Goal: Transaction & Acquisition: Purchase product/service

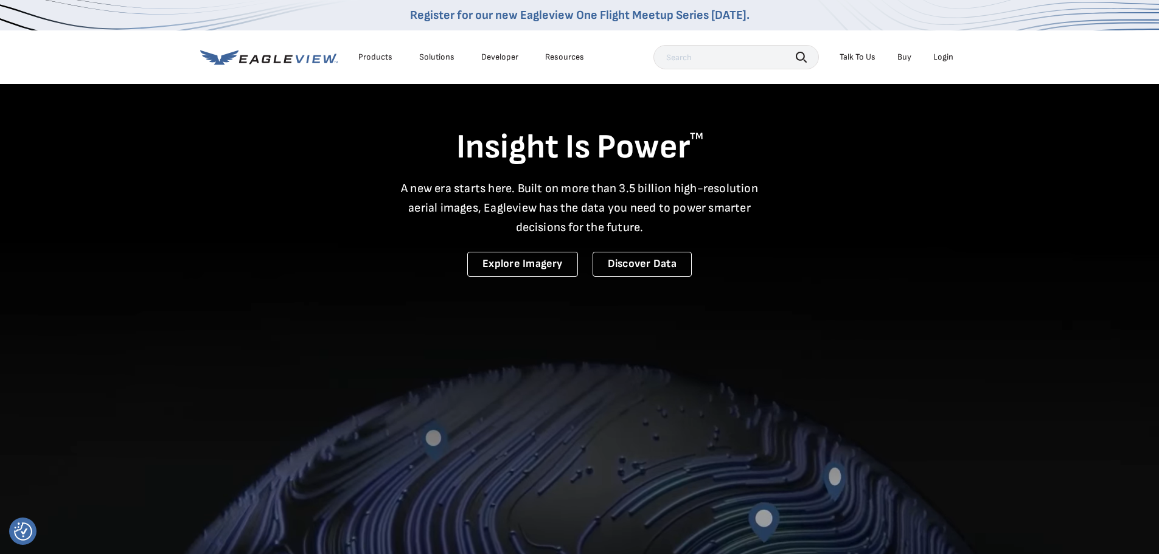
click at [979, 26] on div "Register for our new Eagleview One Flight Meetup Series today." at bounding box center [579, 15] width 1159 height 30
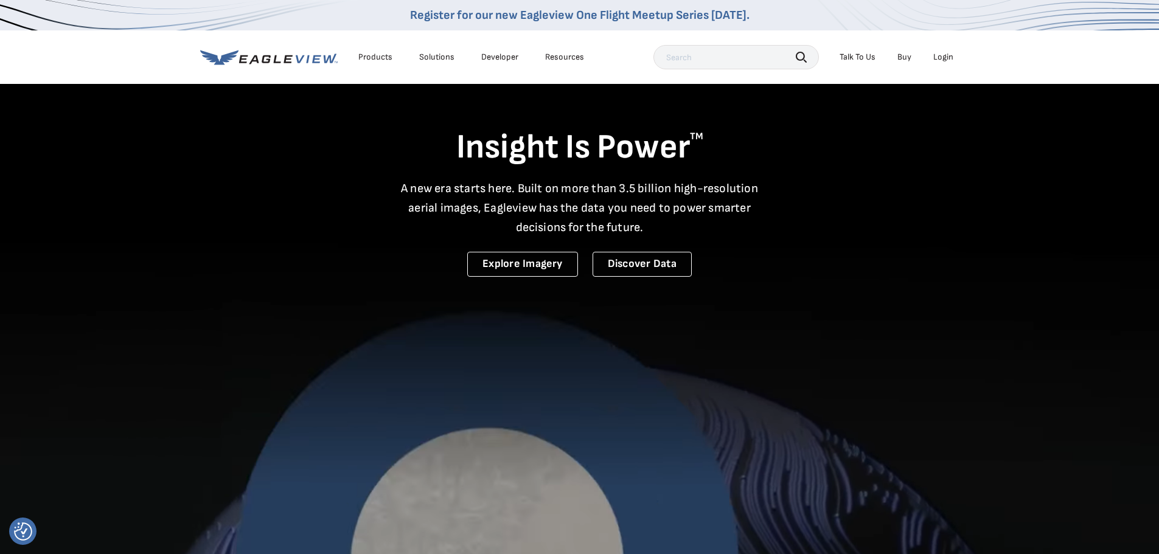
click at [944, 50] on li "Login" at bounding box center [944, 57] width 32 height 18
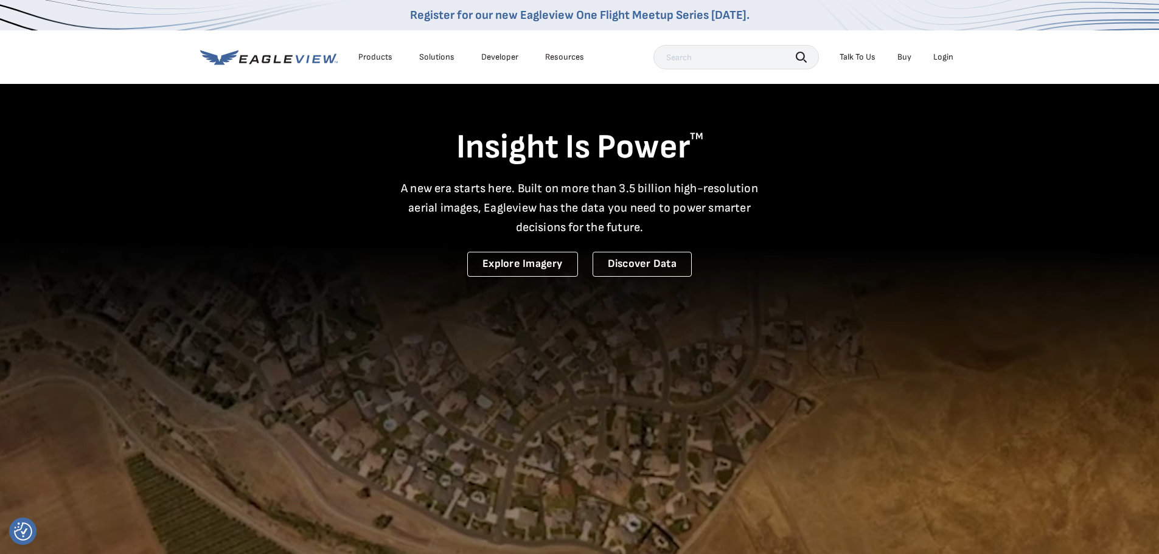
click at [943, 57] on div "Login" at bounding box center [944, 57] width 20 height 11
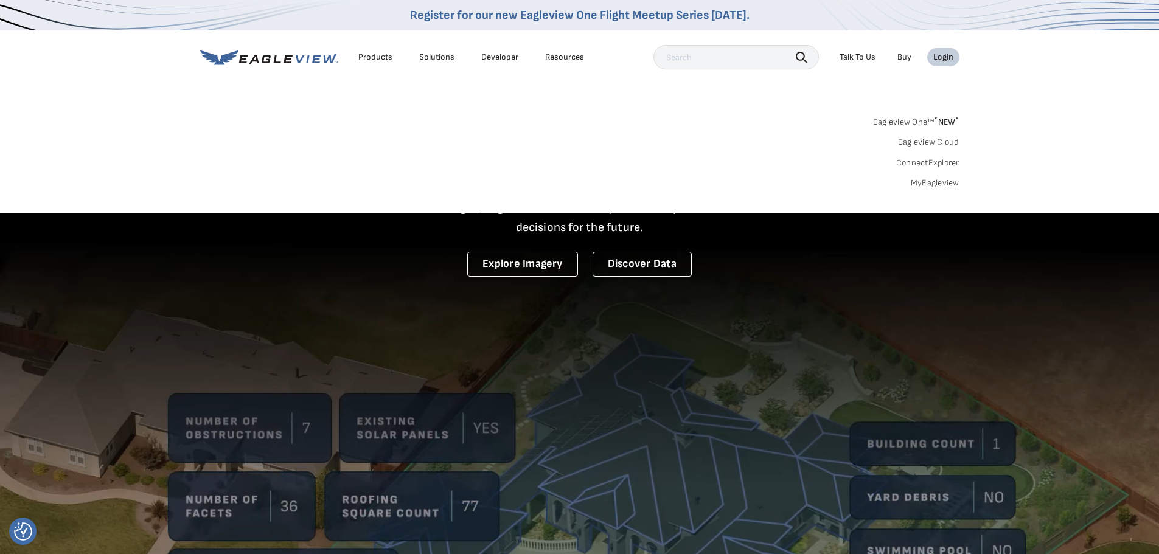
click at [923, 182] on link "MyEagleview" at bounding box center [935, 183] width 49 height 11
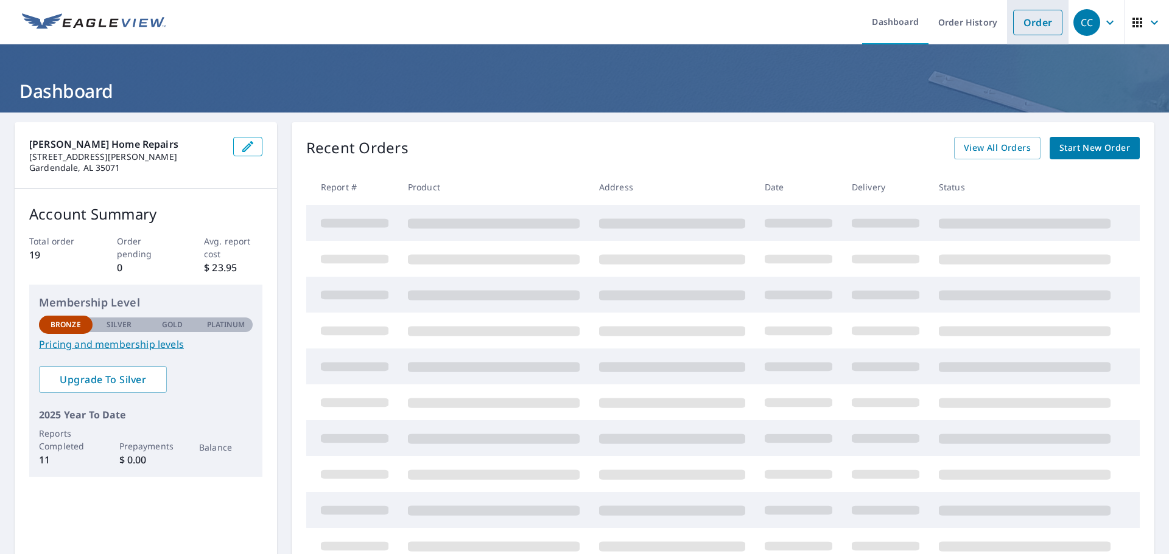
click at [1032, 16] on link "Order" at bounding box center [1037, 23] width 49 height 26
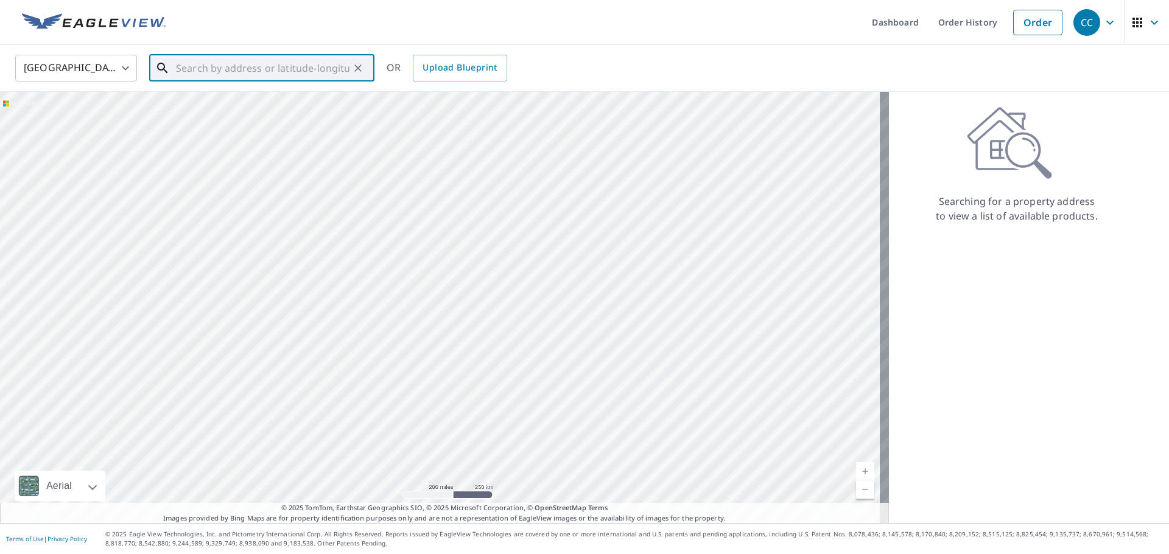
click at [239, 70] on input "text" at bounding box center [262, 68] width 173 height 34
click at [205, 70] on input "[STREET_ADDRESS][PERSON_NAME]" at bounding box center [262, 68] width 173 height 34
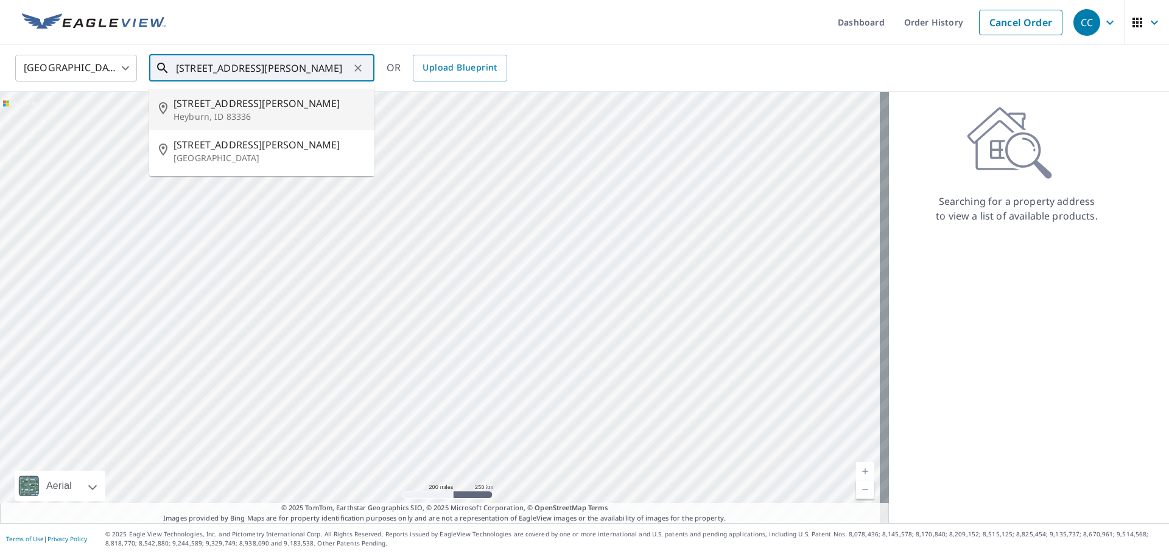
click at [288, 66] on input "[STREET_ADDRESS][PERSON_NAME]" at bounding box center [262, 68] width 173 height 34
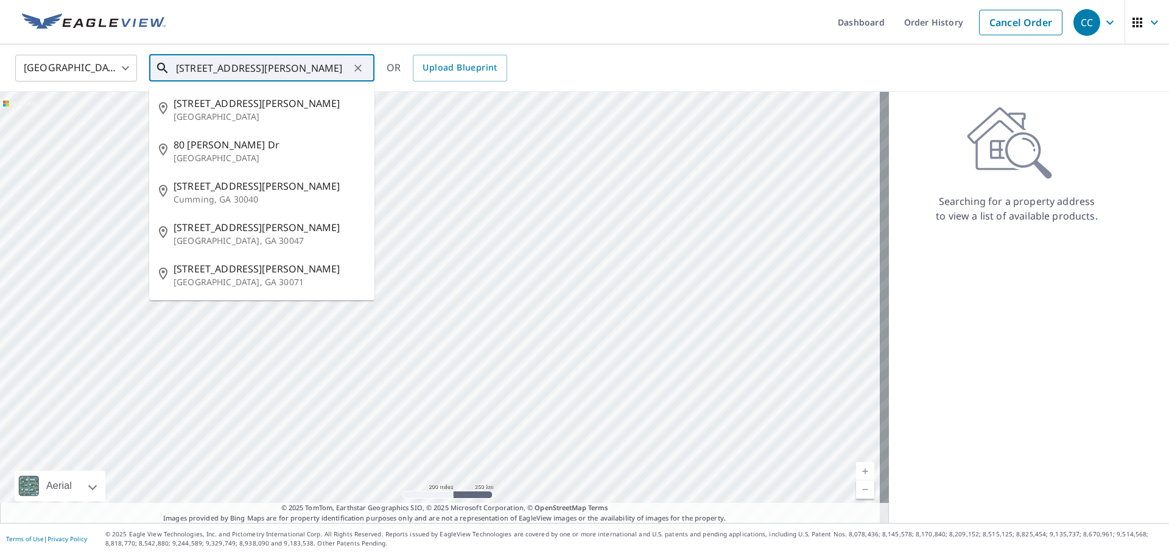
type input "[STREET_ADDRESS][PERSON_NAME]"
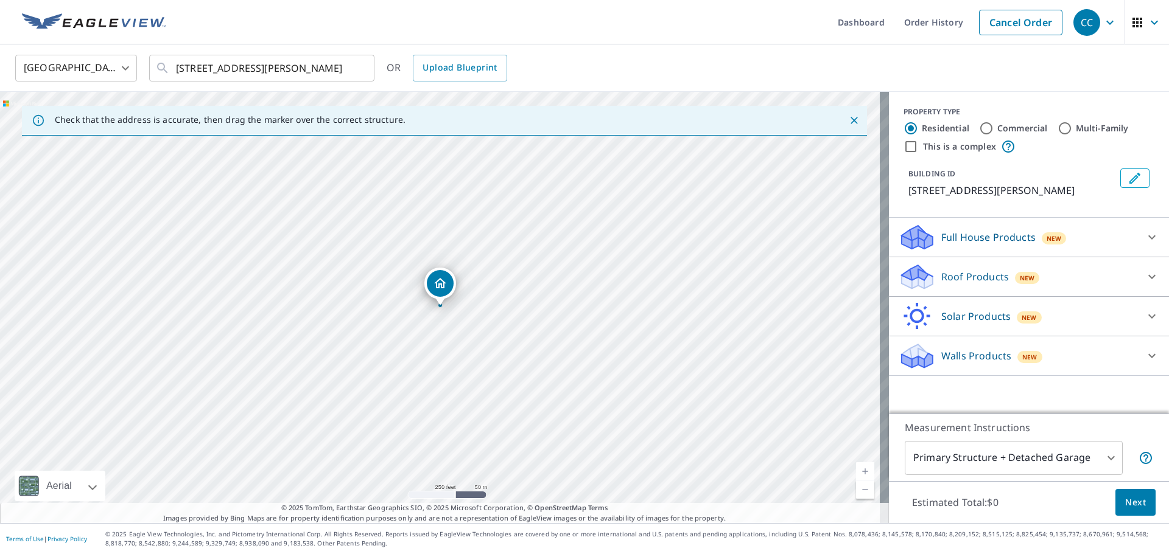
click at [446, 290] on icon "Dropped pin, building 1, Residential property, 541 Baily Dr Birmingham, AL 35215" at bounding box center [440, 283] width 15 height 15
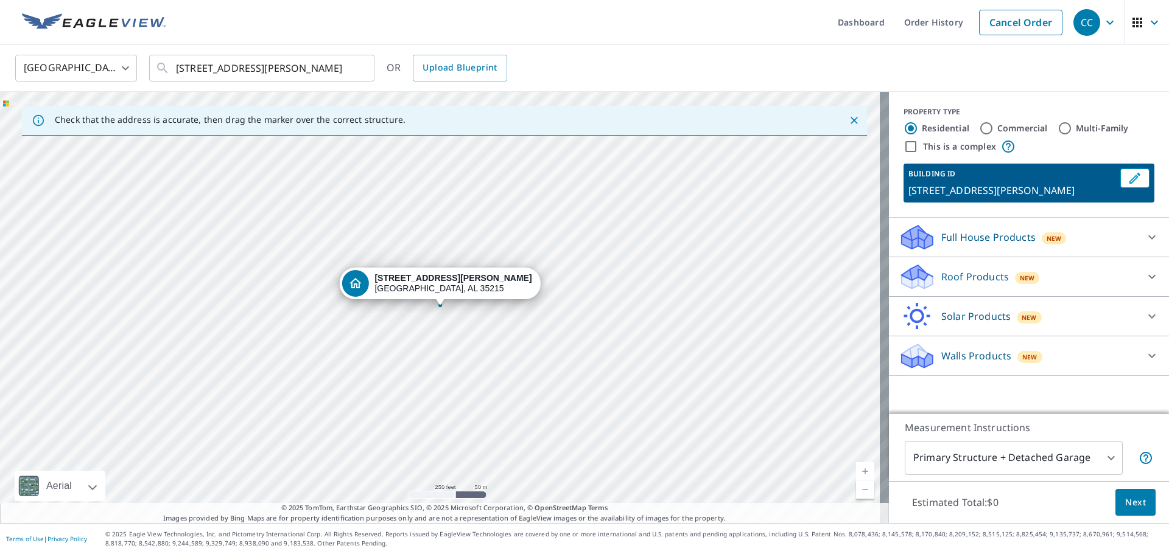
click at [1113, 284] on div "Roof Products New" at bounding box center [1017, 277] width 239 height 29
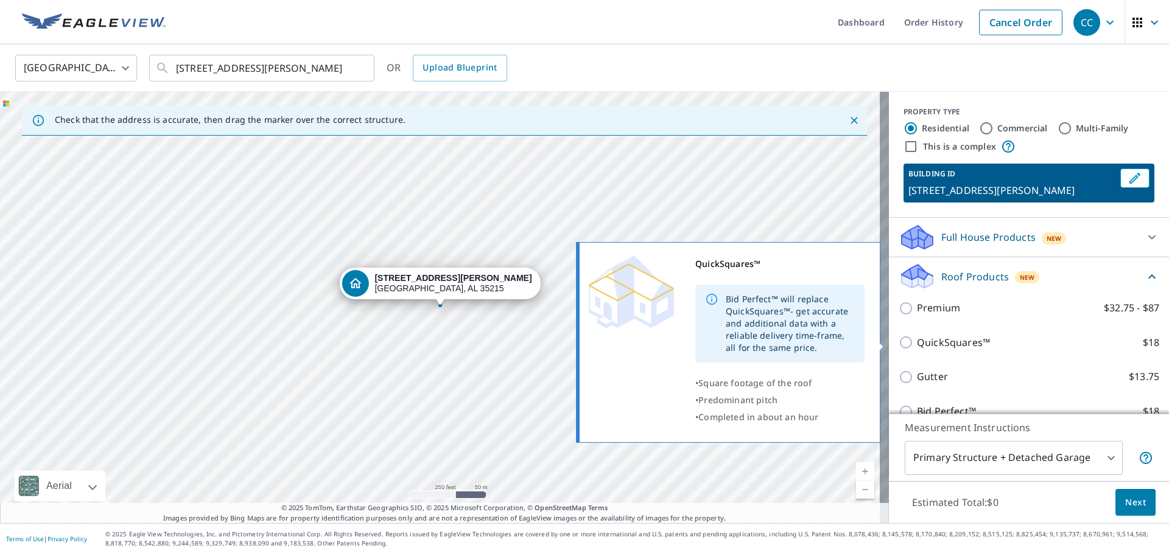
click at [904, 348] on input "QuickSquares™ $18" at bounding box center [907, 342] width 18 height 15
checkbox input "true"
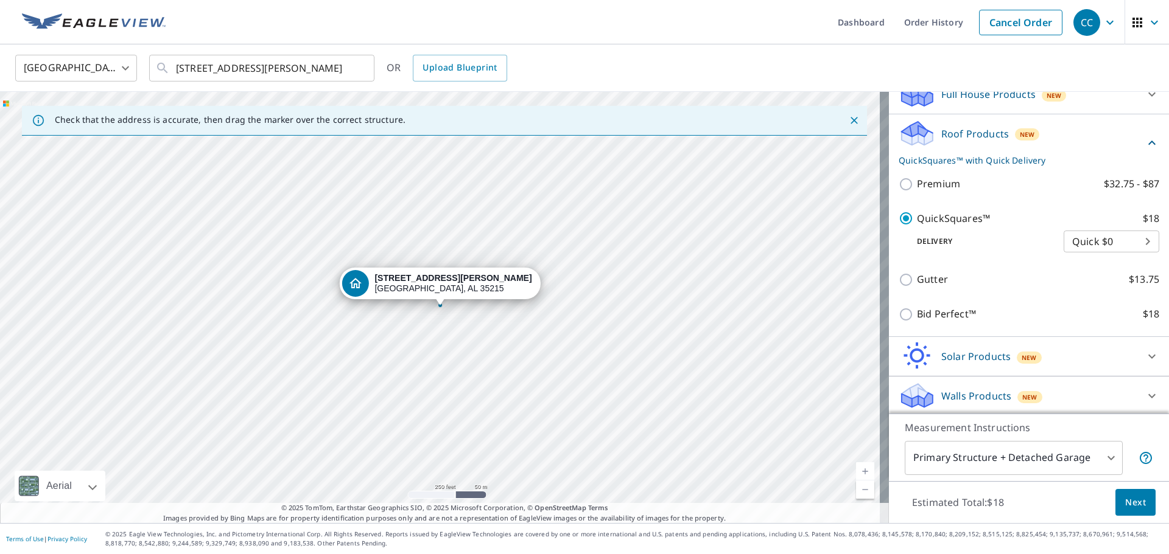
scroll to position [145, 0]
click at [1125, 499] on span "Next" at bounding box center [1135, 502] width 21 height 15
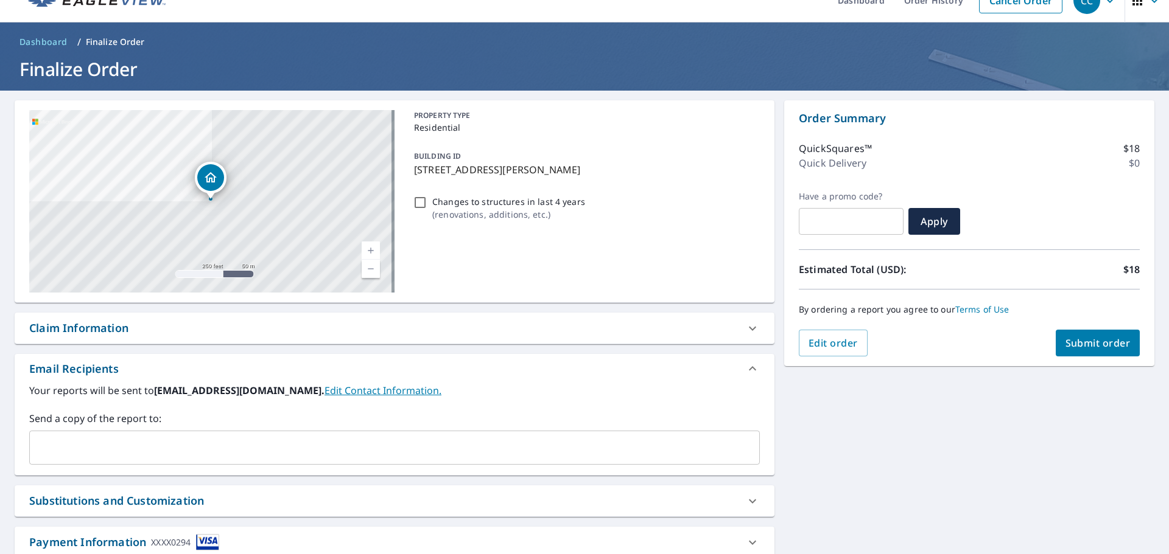
scroll to position [105, 0]
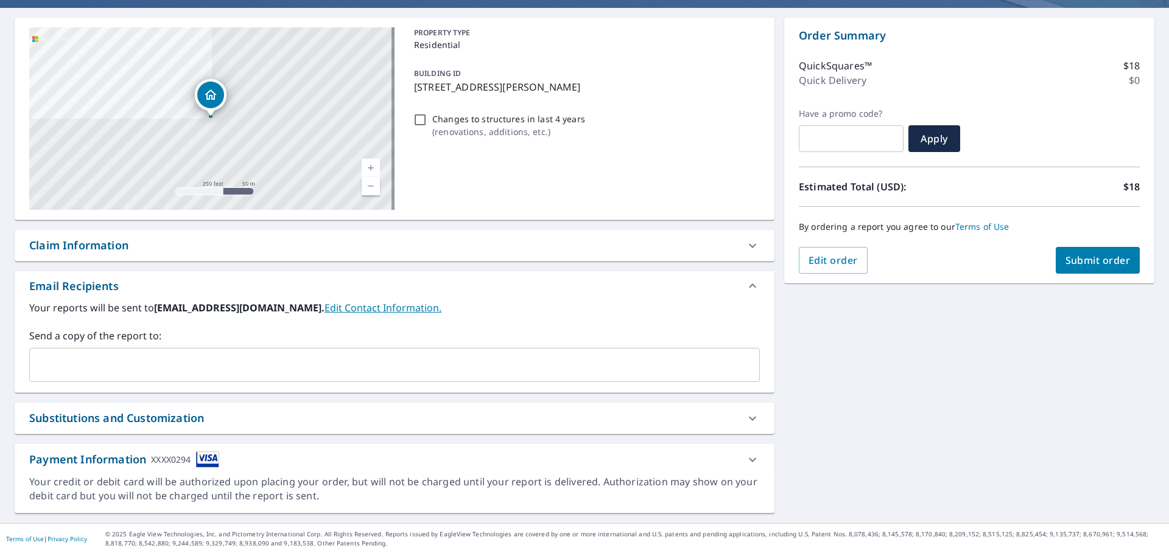
click at [745, 466] on icon at bounding box center [752, 460] width 15 height 15
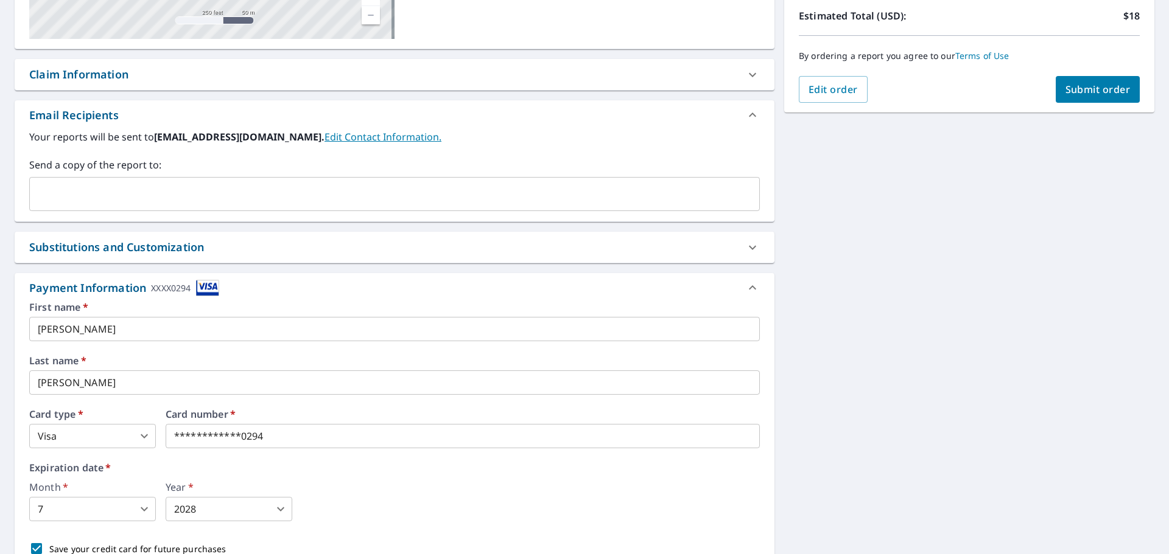
scroll to position [287, 0]
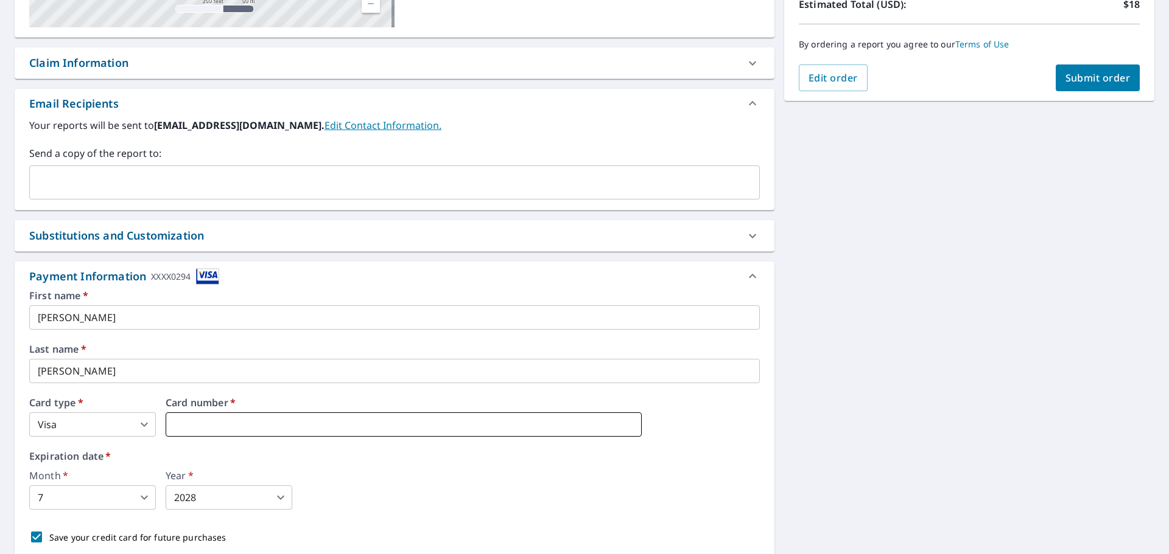
drag, startPoint x: 243, startPoint y: 424, endPoint x: 204, endPoint y: 418, distance: 40.0
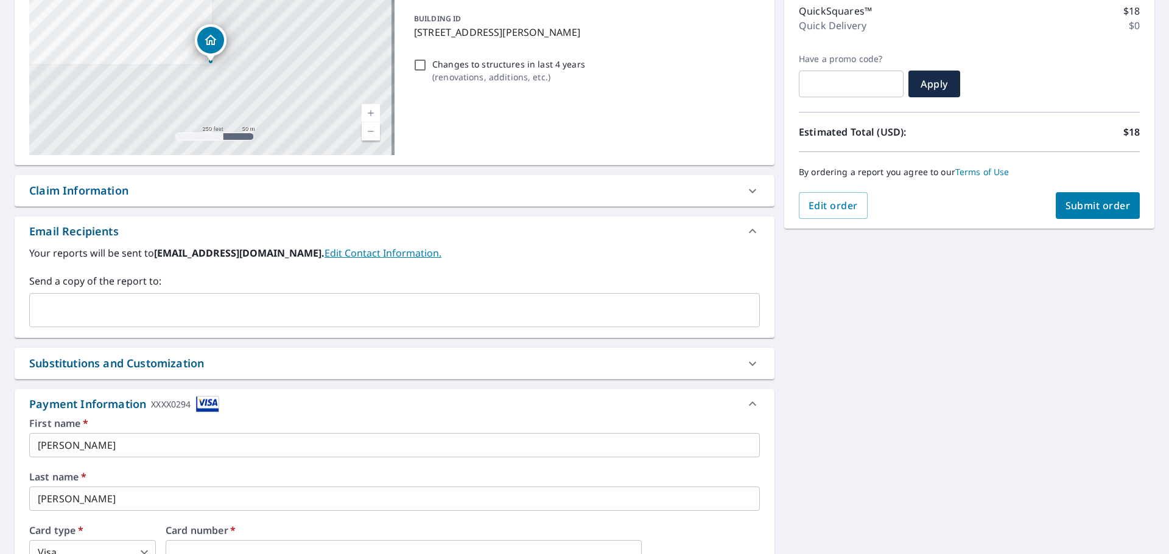
scroll to position [7, 0]
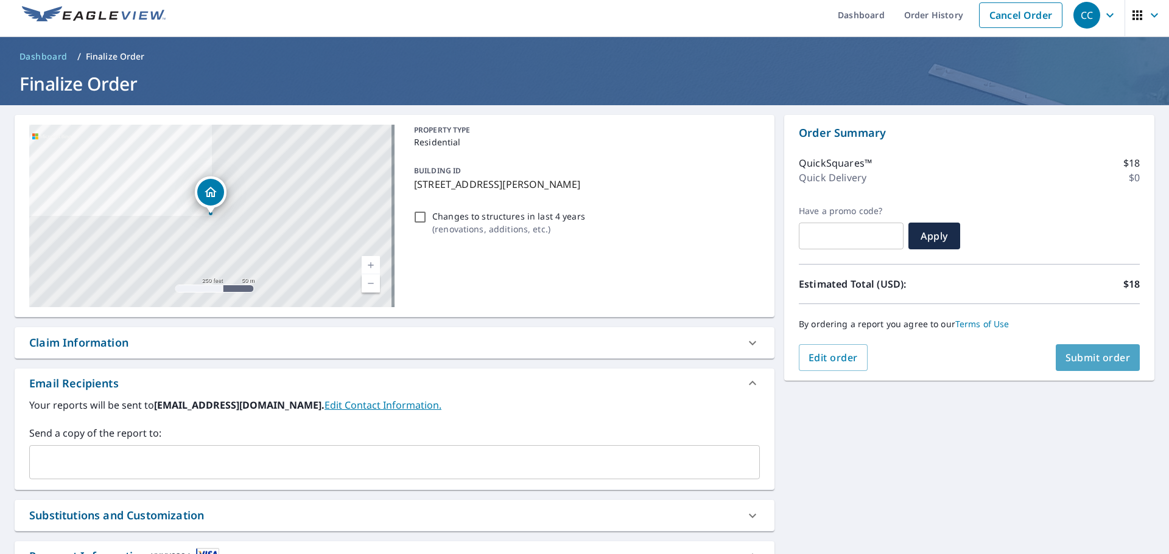
click at [1087, 357] on span "Submit order" at bounding box center [1097, 357] width 65 height 13
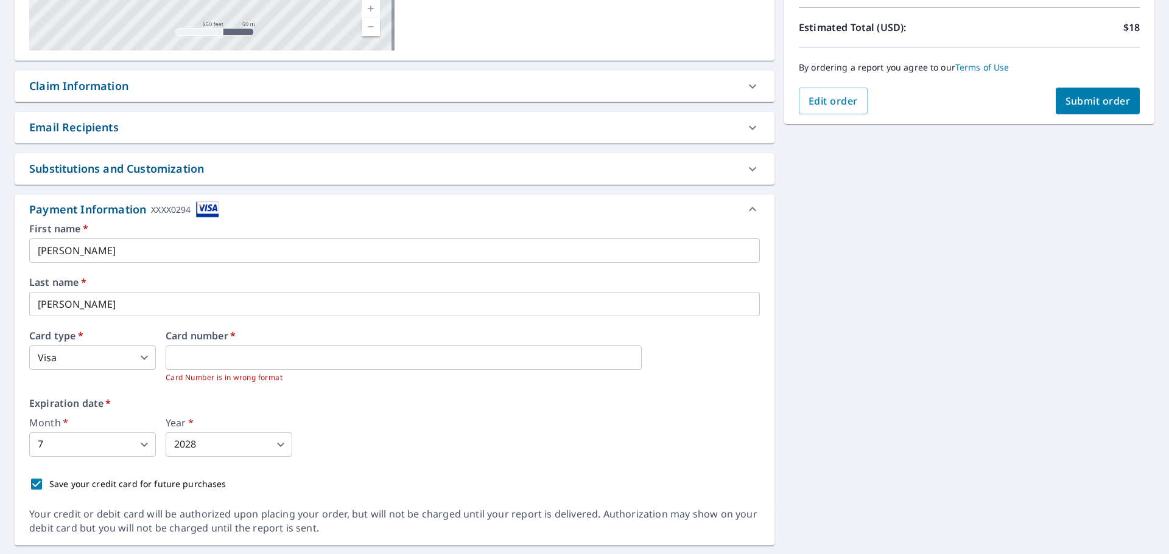
scroll to position [296, 0]
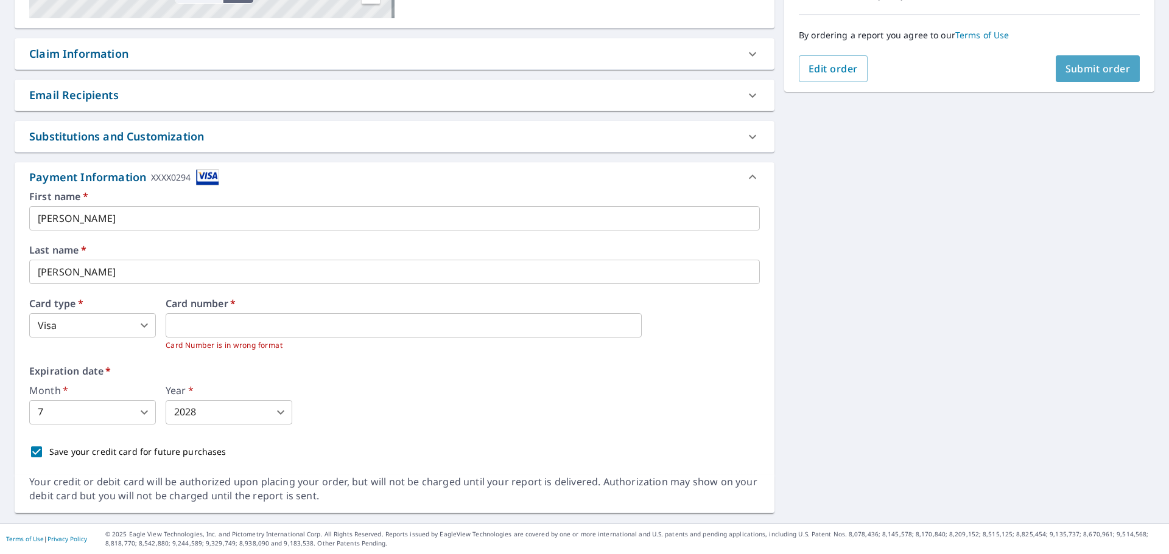
click at [1082, 81] on button "Submit order" at bounding box center [1097, 68] width 85 height 27
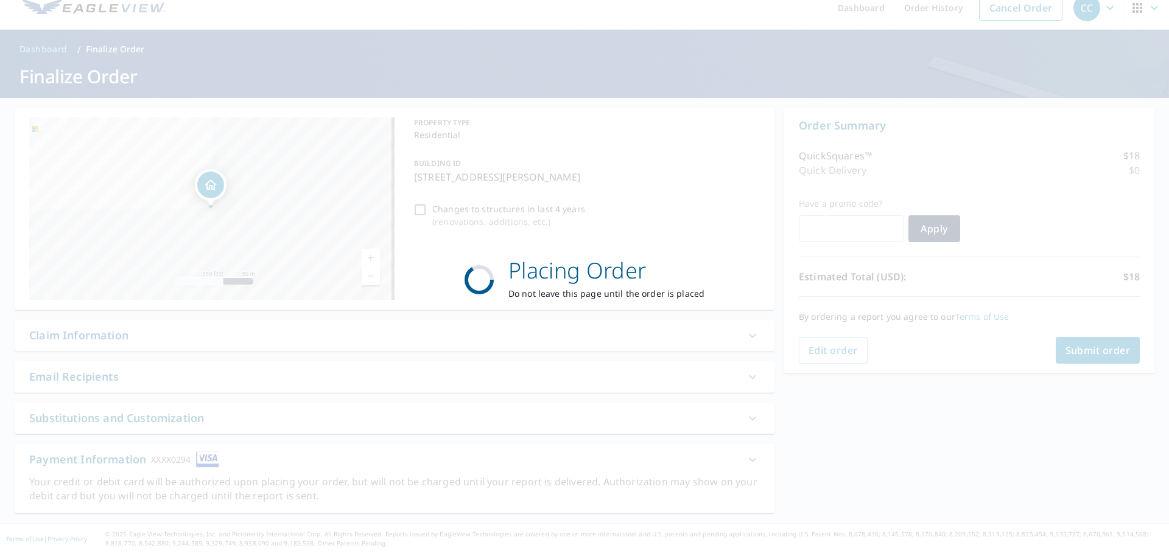
scroll to position [15, 0]
